Goal: Navigation & Orientation: Find specific page/section

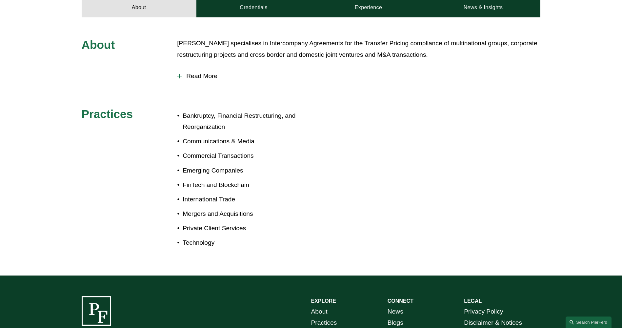
scroll to position [164, 0]
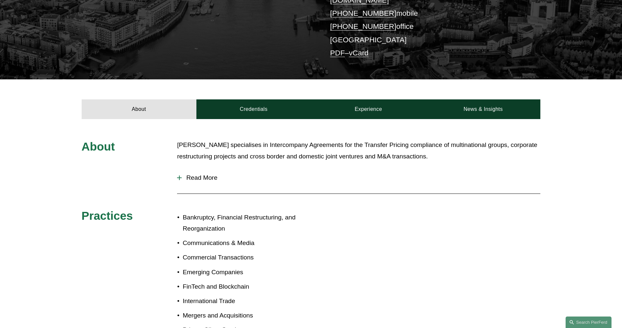
click at [209, 174] on span "Read More" at bounding box center [361, 177] width 359 height 7
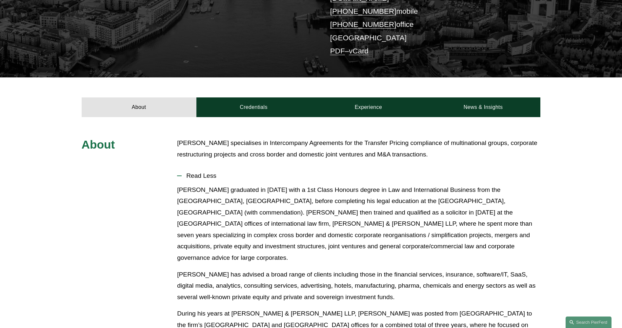
scroll to position [162, 0]
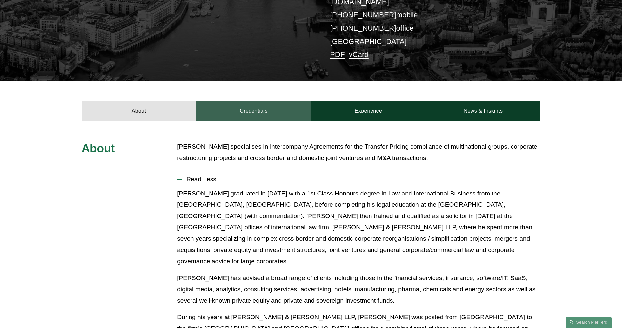
click at [229, 106] on link "Credentials" at bounding box center [253, 111] width 115 height 20
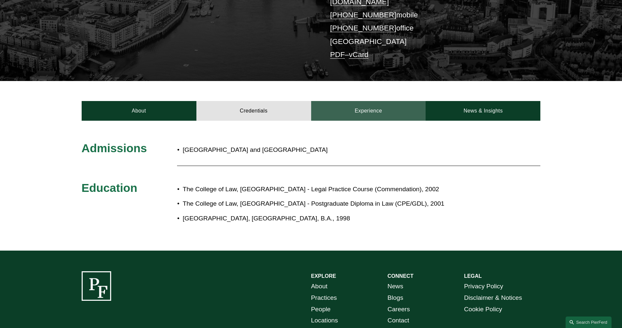
click at [365, 101] on link "Experience" at bounding box center [368, 111] width 115 height 20
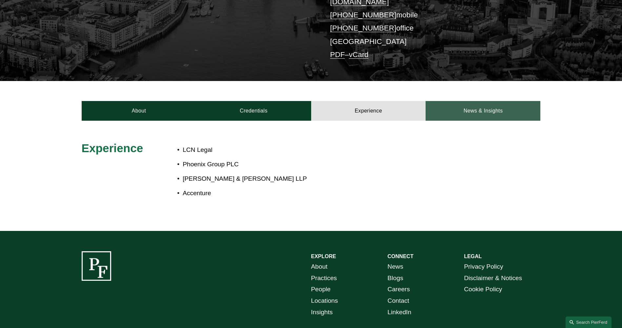
click at [458, 103] on link "News & Insights" at bounding box center [483, 111] width 115 height 20
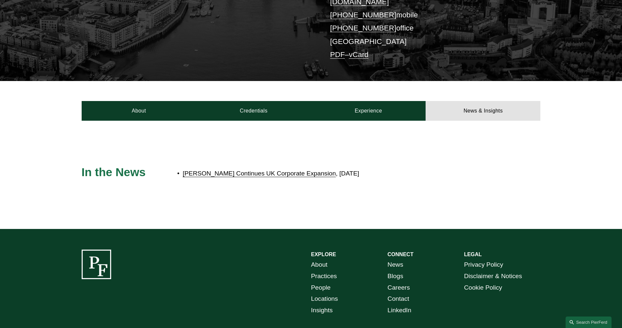
click at [288, 170] on link "Pierson Ferdinand Continues UK Corporate Expansion" at bounding box center [259, 173] width 153 height 7
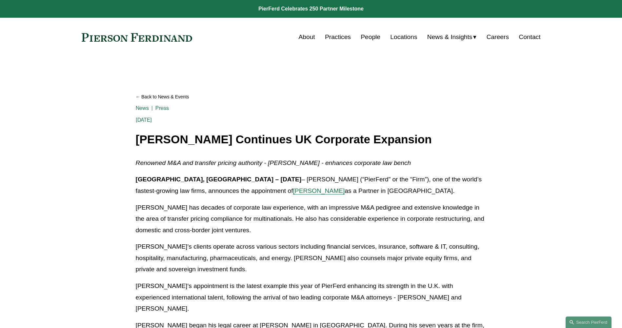
click at [176, 39] on link at bounding box center [137, 37] width 111 height 9
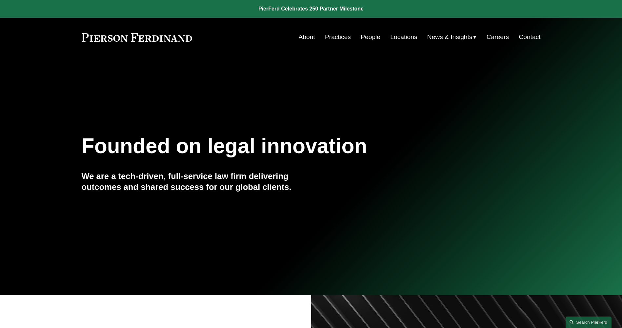
click at [325, 35] on link "Practices" at bounding box center [338, 37] width 26 height 12
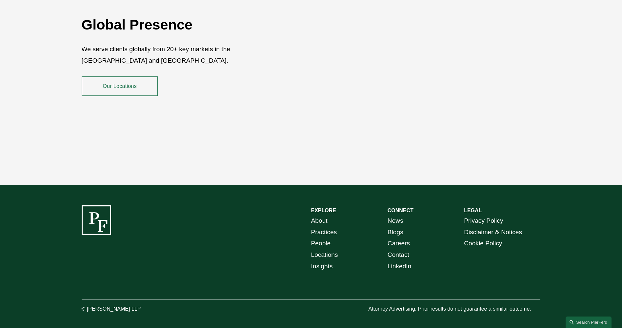
scroll to position [1198, 0]
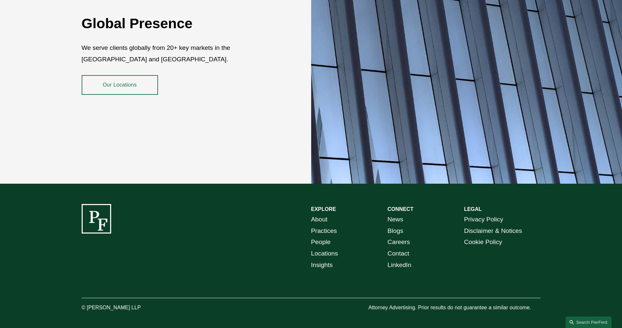
click at [319, 214] on link "About" at bounding box center [319, 219] width 16 height 11
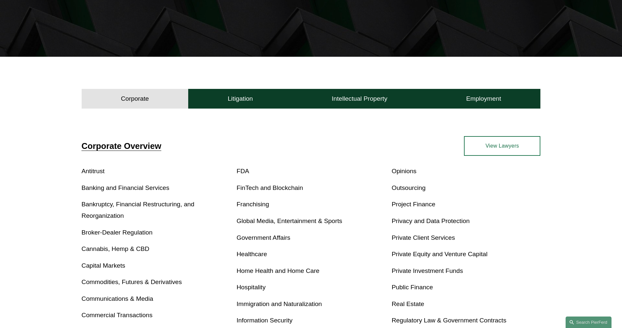
scroll to position [131, 0]
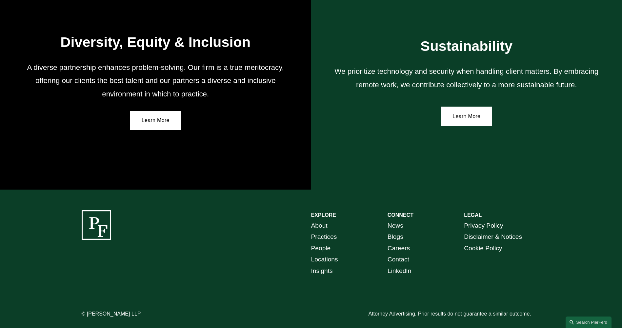
scroll to position [1181, 0]
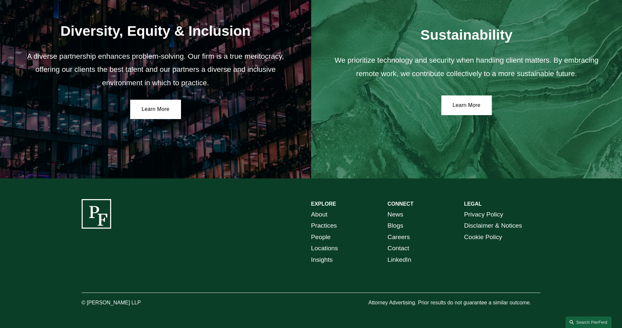
click at [403, 248] on link "Contact" at bounding box center [399, 248] width 22 height 11
